Goal: Information Seeking & Learning: Learn about a topic

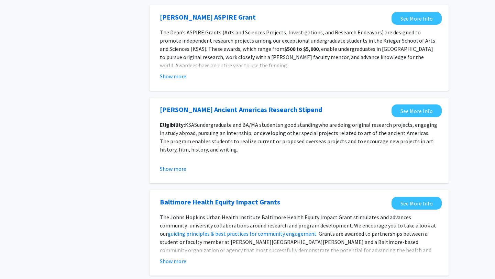
scroll to position [753, 0]
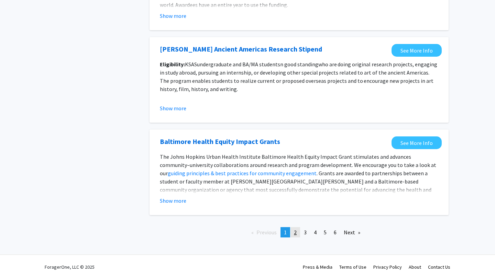
click at [298, 233] on link "page 2" at bounding box center [296, 232] width 10 height 10
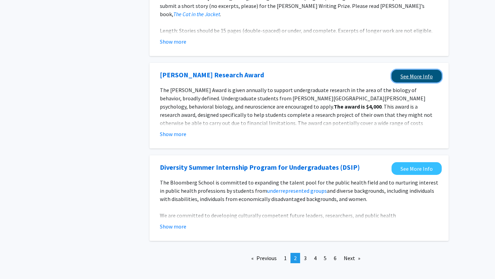
scroll to position [780, 0]
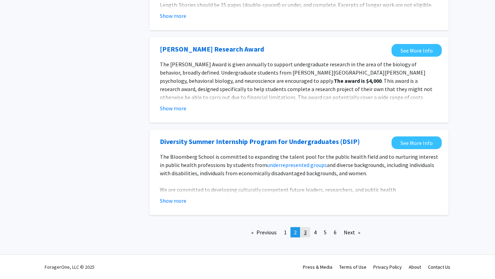
click at [307, 232] on link "page 3" at bounding box center [306, 232] width 10 height 10
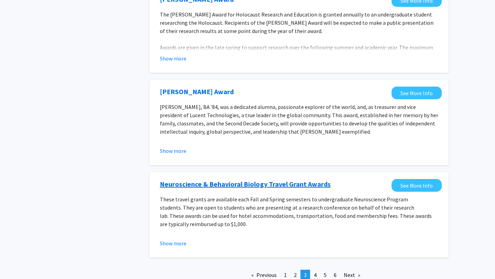
scroll to position [728, 0]
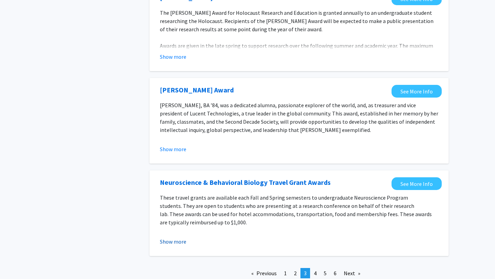
click at [181, 238] on button "Show more" at bounding box center [173, 242] width 26 height 8
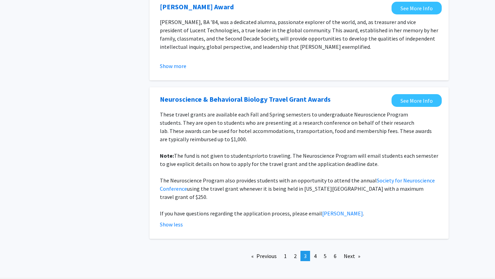
scroll to position [816, 0]
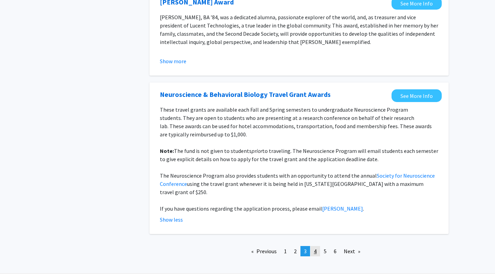
click at [315, 248] on span "4" at bounding box center [315, 251] width 3 height 7
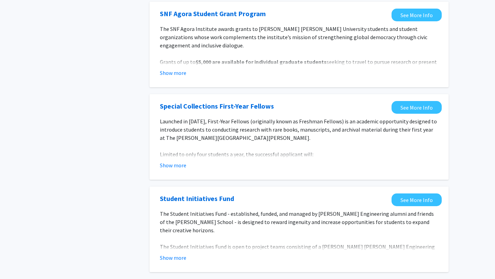
scroll to position [761, 0]
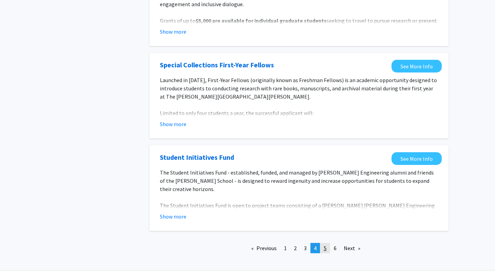
click at [326, 245] on span "5" at bounding box center [325, 248] width 3 height 7
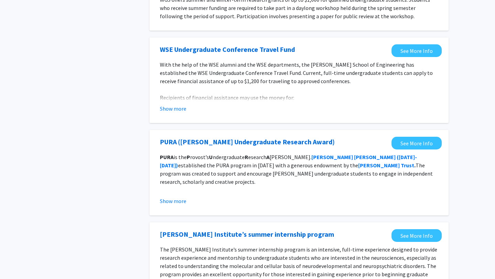
scroll to position [585, 0]
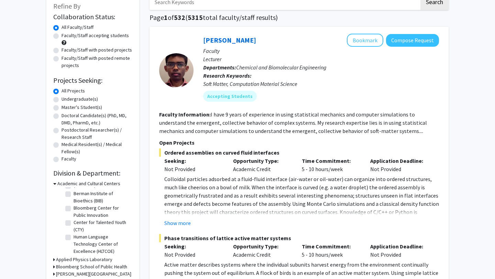
scroll to position [16, 0]
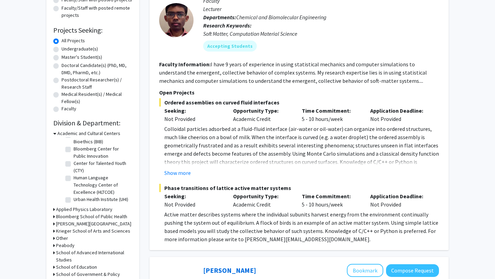
click at [99, 230] on h3 "Krieger School of Arts and Sciences" at bounding box center [93, 231] width 74 height 7
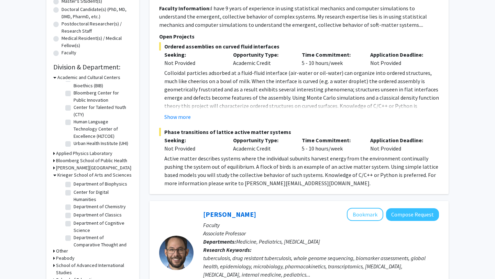
scroll to position [162, 0]
click at [105, 200] on label "Department of Classics" at bounding box center [98, 201] width 48 height 7
click at [78, 200] on input "Department of Classics" at bounding box center [76, 200] width 4 height 4
checkbox input "true"
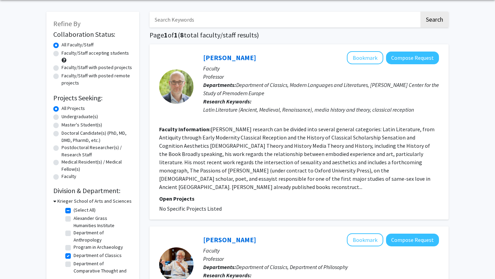
scroll to position [76, 0]
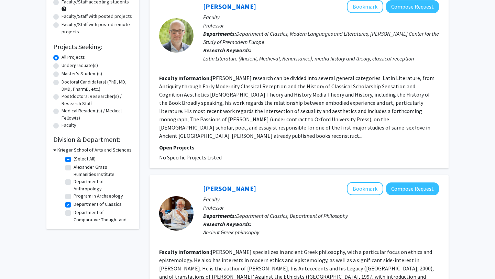
click at [95, 205] on label "Department of Classics" at bounding box center [98, 204] width 48 height 7
click at [78, 205] on input "Department of Classics" at bounding box center [76, 203] width 4 height 4
checkbox input "false"
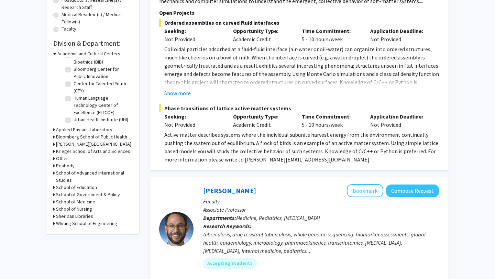
scroll to position [174, 0]
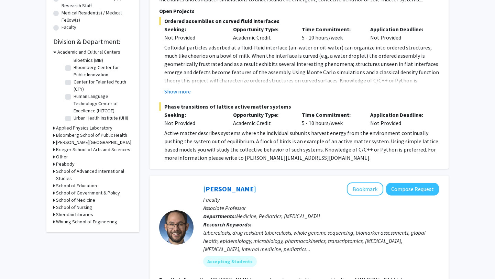
click at [96, 175] on h3 "School of Advanced International Studies" at bounding box center [94, 175] width 76 height 14
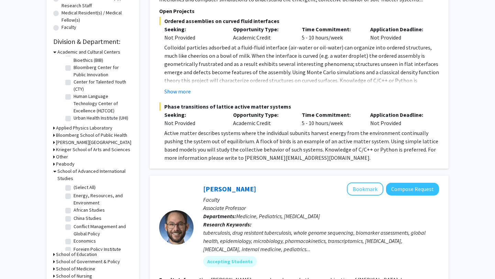
click at [97, 174] on h3 "School of Advanced International Studies" at bounding box center [94, 175] width 75 height 14
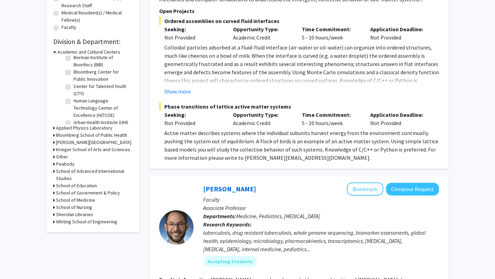
scroll to position [16, 0]
click at [81, 155] on div "Other" at bounding box center [92, 156] width 79 height 7
click at [77, 158] on div "Other" at bounding box center [92, 156] width 79 height 7
click at [63, 157] on h3 "Other" at bounding box center [62, 156] width 12 height 7
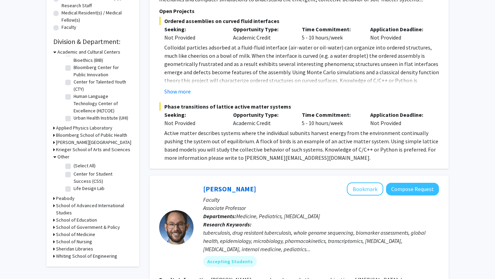
click at [77, 178] on label "Center for Student Success (CSS)" at bounding box center [102, 178] width 57 height 14
click at [77, 175] on input "Center for Student Success (CSS)" at bounding box center [76, 173] width 4 height 4
checkbox input "true"
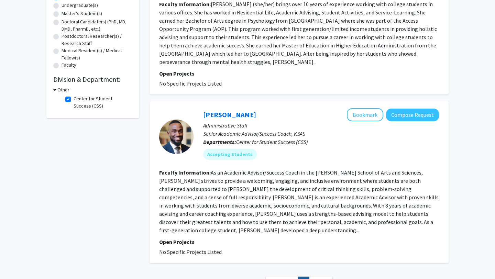
scroll to position [138, 0]
